Goal: Task Accomplishment & Management: Complete application form

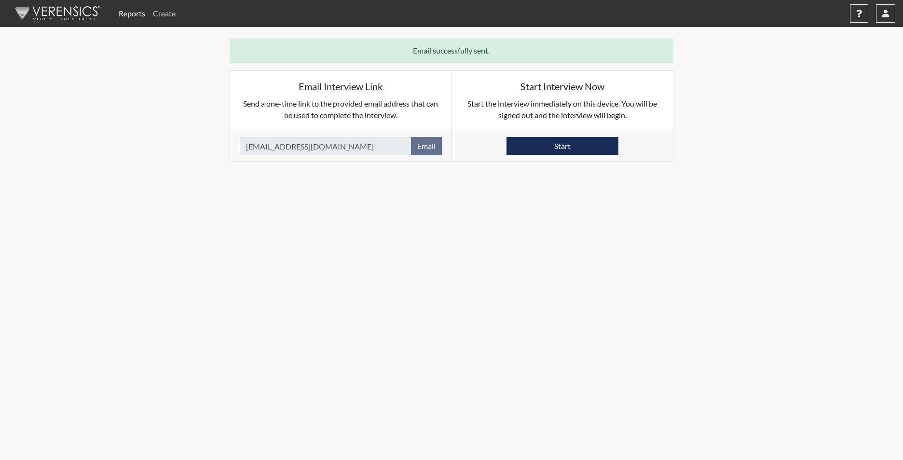
click at [164, 13] on link "Create" at bounding box center [164, 13] width 30 height 19
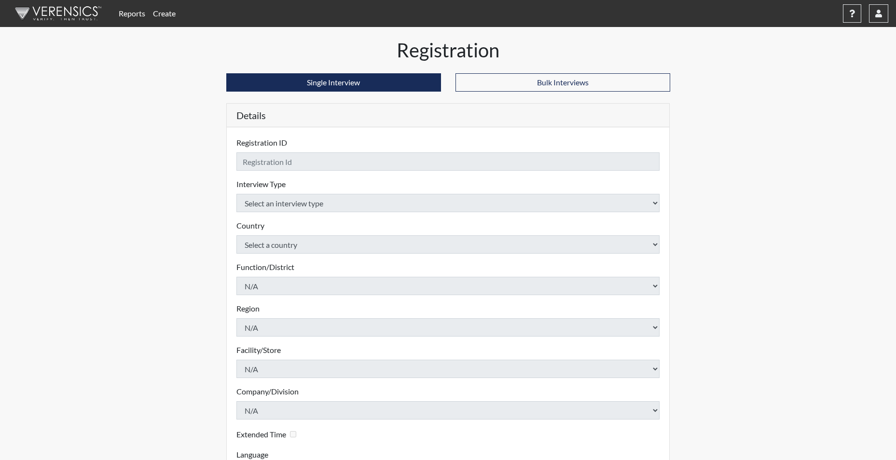
checkbox input "true"
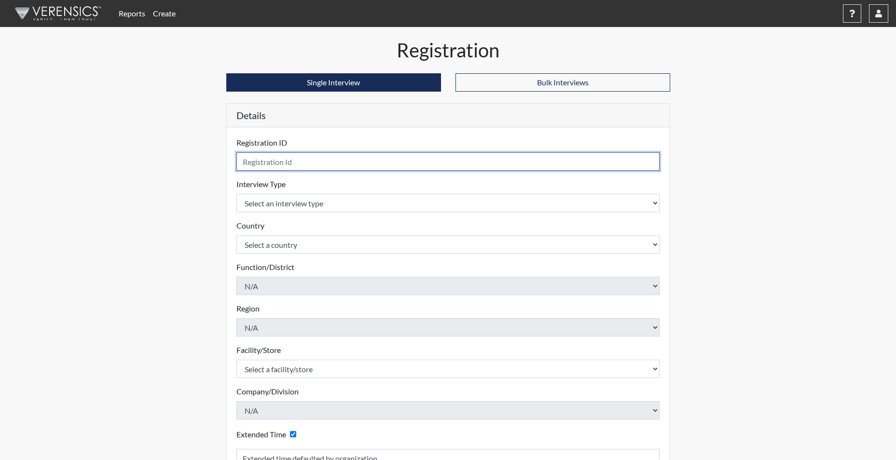
click at [266, 165] on input "text" at bounding box center [447, 161] width 423 height 18
click at [282, 161] on input "MPRETOT" at bounding box center [447, 161] width 423 height 18
type input "MPRETOT2470"
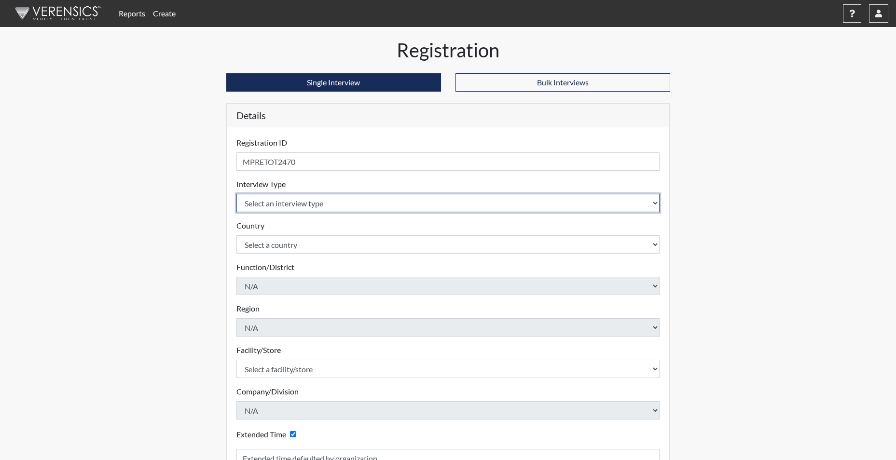
click at [279, 199] on select "Select an interview type Corrections Pre-Employment" at bounding box center [447, 203] width 423 height 18
select select "ff733e93-e1bf-11ea-9c9f-0eff0cf7eb8f"
click at [236, 194] on select "Select an interview type Corrections Pre-Employment" at bounding box center [447, 203] width 423 height 18
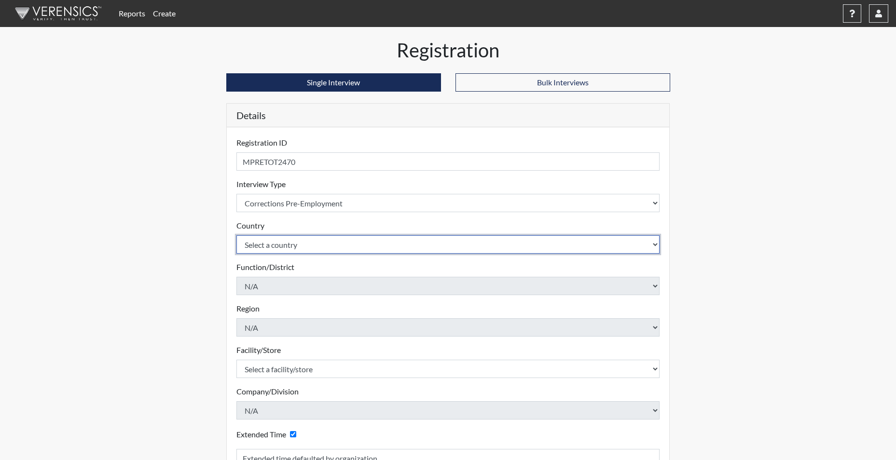
click at [273, 243] on select "Select a country [GEOGRAPHIC_DATA] [GEOGRAPHIC_DATA]" at bounding box center [447, 244] width 423 height 18
select select "united-states-of-[GEOGRAPHIC_DATA]"
click at [236, 235] on select "Select a country [GEOGRAPHIC_DATA] [GEOGRAPHIC_DATA]" at bounding box center [447, 244] width 423 height 18
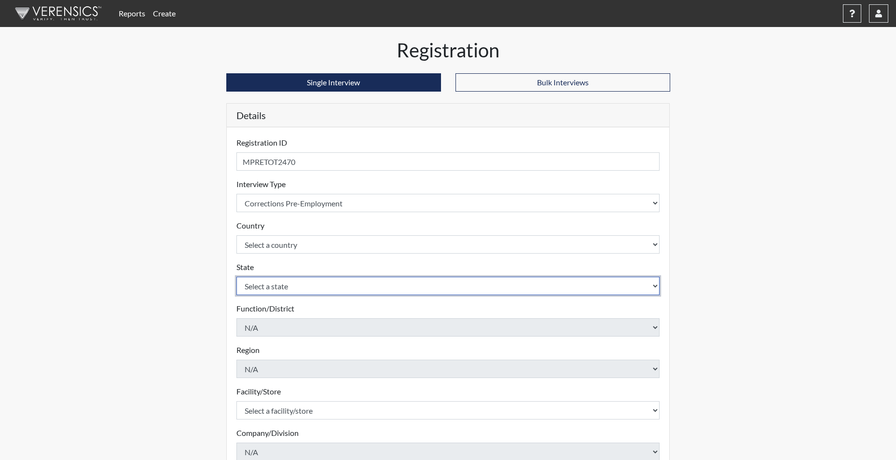
drag, startPoint x: 277, startPoint y: 281, endPoint x: 275, endPoint y: 288, distance: 7.0
click at [277, 285] on select "Select a state [US_STATE] [US_STATE] [US_STATE] [US_STATE] [US_STATE] [US_STATE…" at bounding box center [447, 286] width 423 height 18
select select "SC"
click at [236, 277] on select "Select a state [US_STATE] [US_STATE] [US_STATE] [US_STATE] [US_STATE] [US_STATE…" at bounding box center [447, 286] width 423 height 18
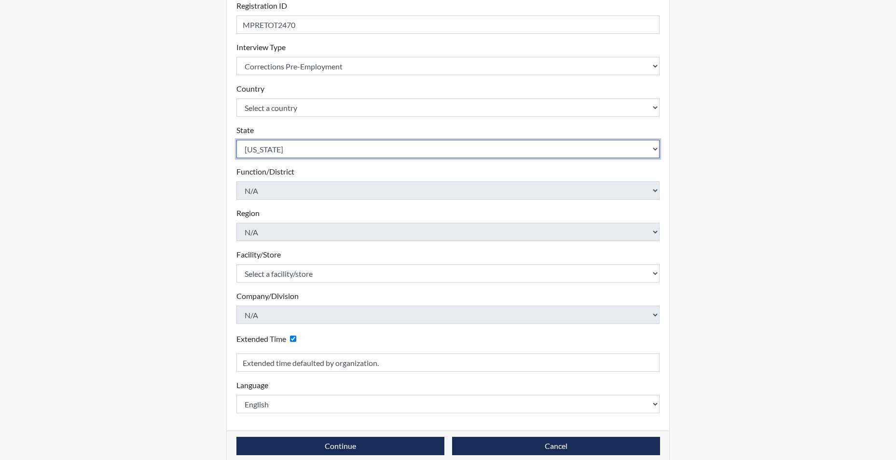
scroll to position [150, 0]
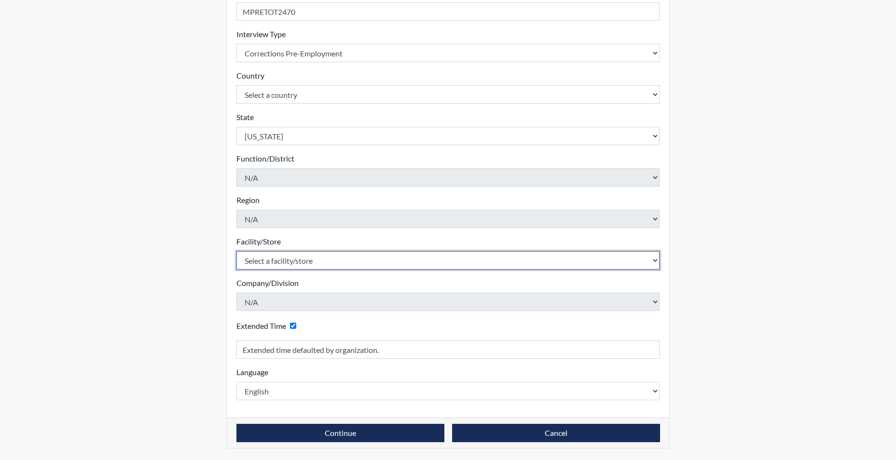
click at [289, 259] on select "Select a facility/store [GEOGRAPHIC_DATA] CI Broad River CI [PERSON_NAME] CI Di…" at bounding box center [447, 260] width 423 height 18
select select "691d6565-f5f6-4542-897a-84469a4b0922"
click at [236, 251] on select "Select a facility/store [GEOGRAPHIC_DATA] CI Broad River CI [PERSON_NAME] CI Di…" at bounding box center [447, 260] width 423 height 18
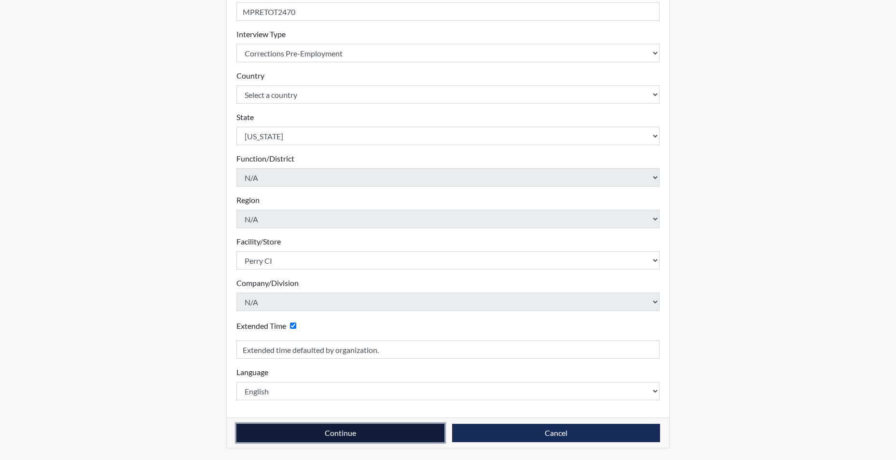
click at [334, 437] on button "Continue" at bounding box center [340, 433] width 208 height 18
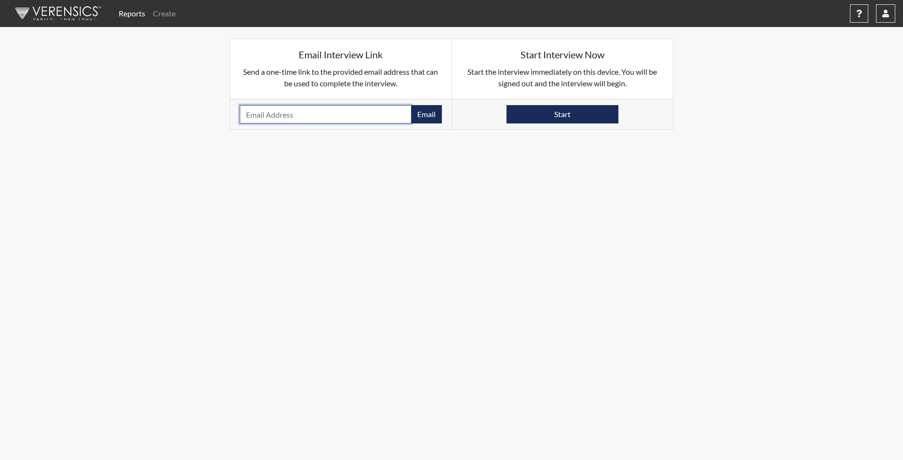
click at [259, 113] on input "email" at bounding box center [326, 114] width 172 height 18
paste input "[EMAIL_ADDRESS][DOMAIN_NAME]"
type input "[EMAIL_ADDRESS][DOMAIN_NAME]"
click at [430, 114] on button "Email" at bounding box center [426, 114] width 31 height 18
